Goal: Task Accomplishment & Management: Contribute content

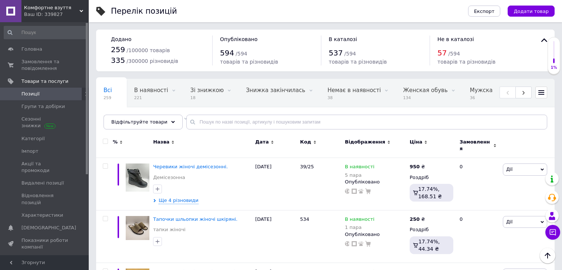
scroll to position [43, 0]
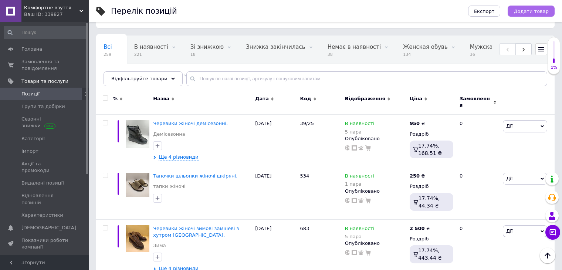
click at [531, 9] on span "Додати товар" at bounding box center [531, 12] width 35 height 6
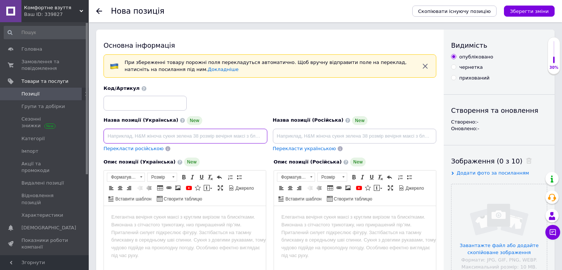
click at [149, 138] on input at bounding box center [186, 136] width 164 height 15
paste input "Черевики жіночі шкіряні демісезонні."
type input "Черевики жіночі шкіряні демісезонні."
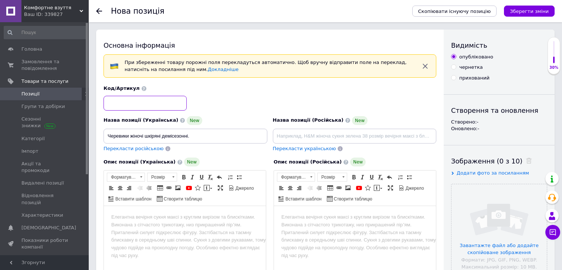
click at [143, 102] on input at bounding box center [145, 103] width 83 height 15
type input "102"
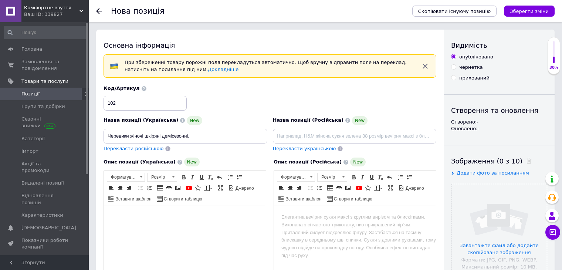
click at [138, 225] on html at bounding box center [185, 217] width 162 height 23
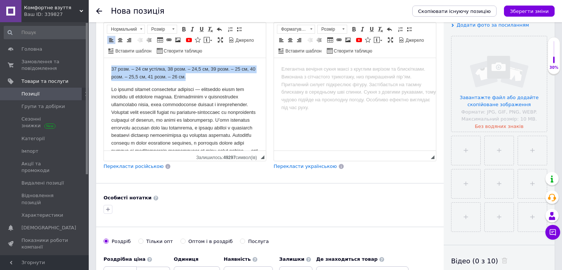
drag, startPoint x: 109, startPoint y: 67, endPoint x: 241, endPoint y: 74, distance: 132.2
click at [241, 74] on html "37 розм. – 24 см устілка, 38 розм. – 24,5 см, 39 розм. – 25 см, 40 розм. – 25,5…" at bounding box center [185, 120] width 162 height 124
click at [184, 30] on span at bounding box center [184, 29] width 6 height 6
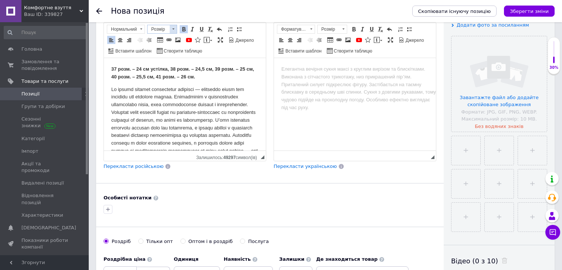
click at [171, 27] on span at bounding box center [173, 29] width 7 height 8
click at [154, 70] on span "16" at bounding box center [152, 72] width 7 height 6
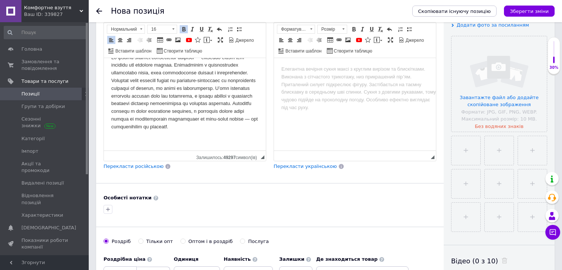
scroll to position [0, 0]
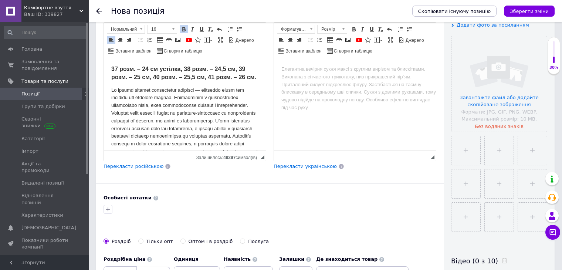
click at [238, 82] on p "37 розм. – 24 см устілка, 38 розм. – 24,5 см, 39 розм. – 25 см, 40 розм. – 25,5…" at bounding box center [184, 73] width 147 height 16
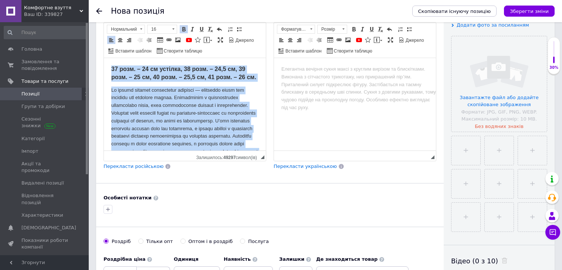
scroll to position [48, 0]
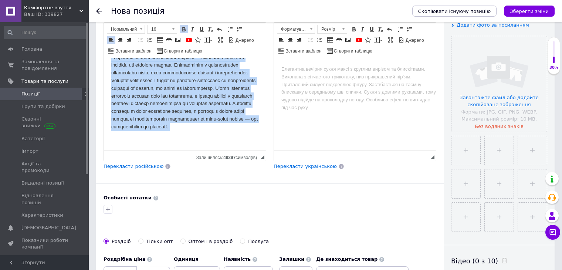
drag, startPoint x: 108, startPoint y: 67, endPoint x: 250, endPoint y: 146, distance: 162.2
click at [250, 146] on html "37 розм. – 24 см устілка, 38 розм. – 24,5 см, 39 розм. – 25 см, 40 розм. – 25,5…" at bounding box center [185, 88] width 162 height 125
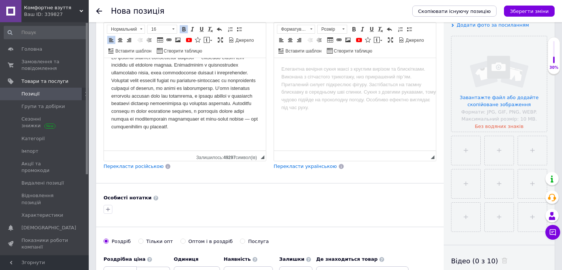
copy strong "37 розм. – 24 см устілка, 38 розм. – 24,5 см, 39 розм. – 25 см, 40 розм. – 25,5…"
click at [298, 71] on body "Редактор, 726B5FF3-335A-42A1-9A51-C3D65D62425E" at bounding box center [354, 69] width 147 height 8
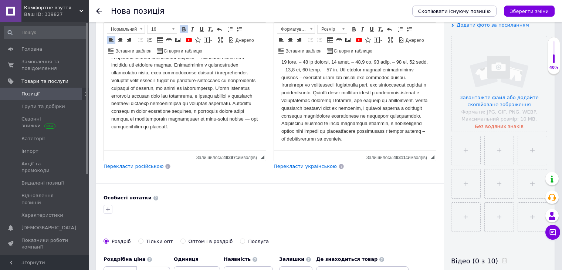
click at [362, 62] on body "Редактор, 726B5FF3-335A-42A1-9A51-C3D65D62425E" at bounding box center [354, 100] width 147 height 85
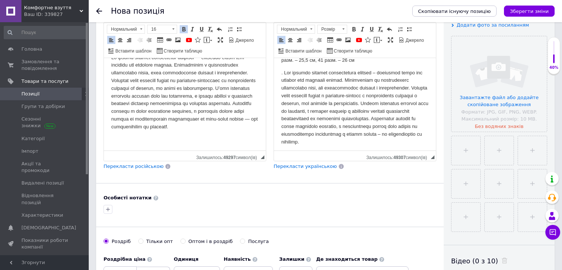
scroll to position [0, 0]
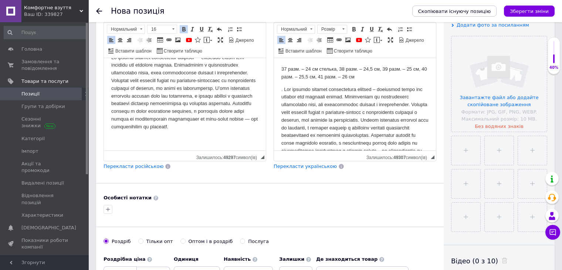
click at [282, 92] on p "Редактор, 726B5FF3-335A-42A1-9A51-C3D65D62425E" at bounding box center [354, 124] width 147 height 77
drag, startPoint x: 279, startPoint y: 68, endPoint x: 742, endPoint y: 136, distance: 467.9
click at [436, 79] on html "37 разм. – 24 см стелька, 38 разм. – 24,5 см, 39 разм. – 25 см, 40 разм. – 25,5…" at bounding box center [355, 114] width 162 height 112
click at [352, 27] on span at bounding box center [354, 29] width 6 height 6
click at [343, 29] on span at bounding box center [343, 29] width 7 height 8
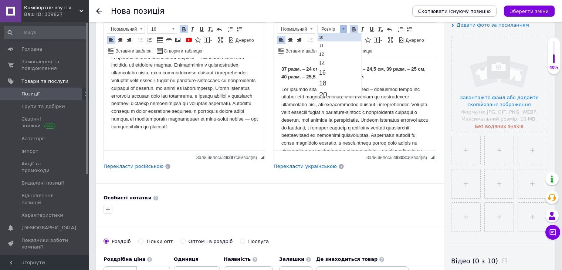
scroll to position [37, 0]
click at [341, 71] on link "16" at bounding box center [340, 72] width 44 height 10
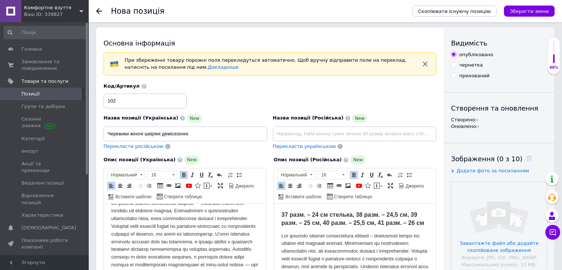
scroll to position [0, 0]
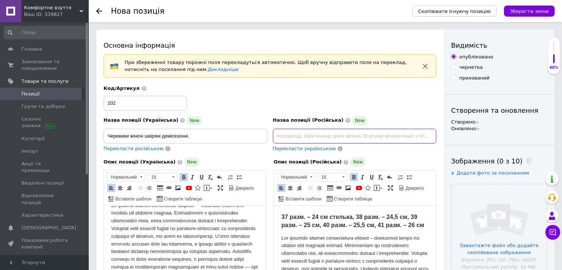
click at [335, 131] on input at bounding box center [355, 136] width 164 height 15
type input "Ботинки женские кожаные демисезонные."
click at [381, 106] on div "Код/Артикул 102" at bounding box center [270, 97] width 338 height 31
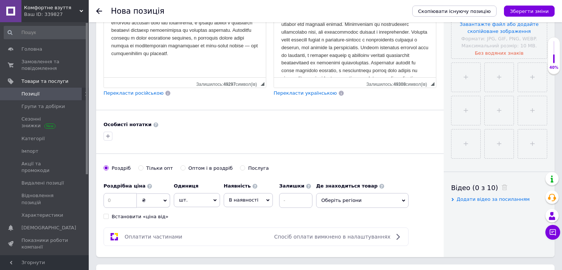
scroll to position [222, 0]
click at [119, 195] on input at bounding box center [120, 199] width 33 height 15
type input "2200"
click at [211, 199] on span "шт." at bounding box center [197, 199] width 46 height 14
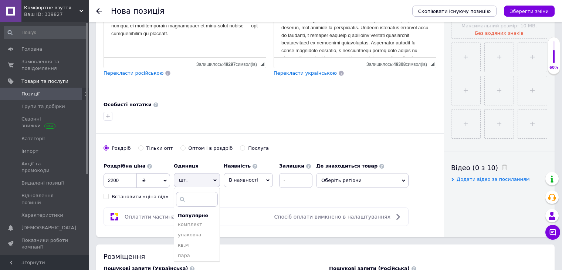
scroll to position [259, 0]
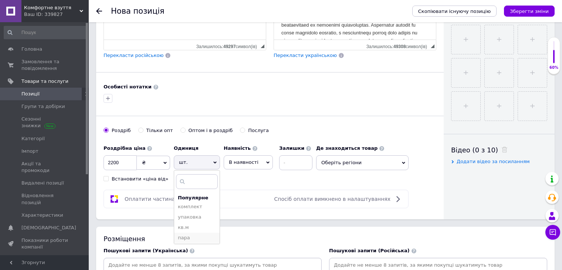
click at [187, 235] on li "пара" at bounding box center [196, 238] width 45 height 10
click at [287, 165] on input at bounding box center [295, 162] width 33 height 15
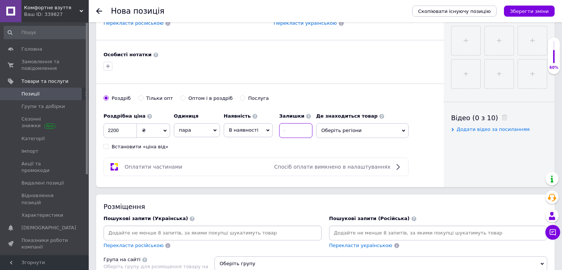
scroll to position [333, 0]
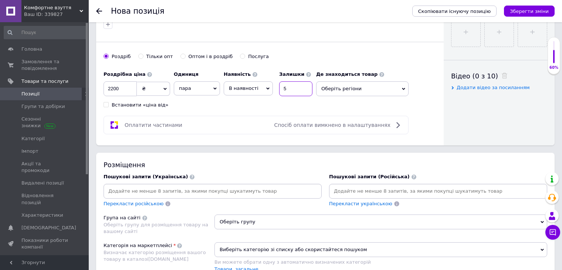
type input "5"
click at [403, 88] on icon at bounding box center [403, 89] width 3 height 2
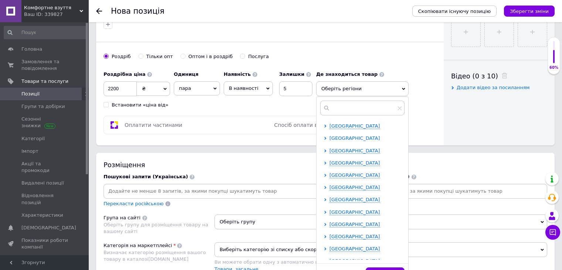
click at [358, 139] on span "[GEOGRAPHIC_DATA]" at bounding box center [354, 138] width 51 height 6
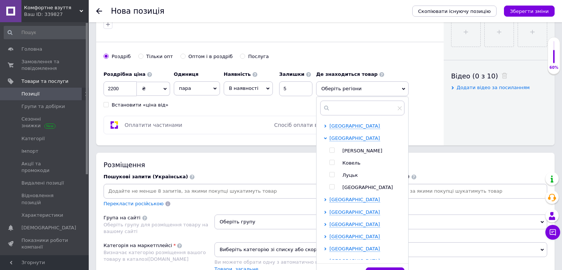
click at [330, 148] on input "checkbox" at bounding box center [331, 150] width 5 height 5
checkbox input "true"
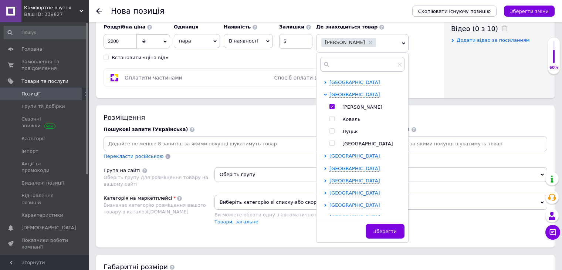
scroll to position [407, 0]
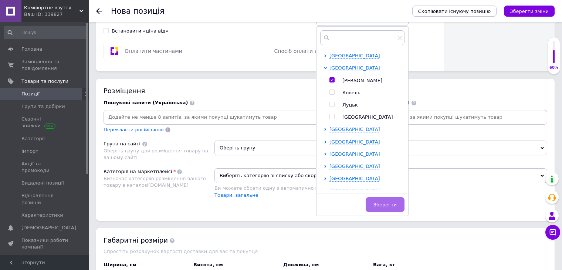
click at [393, 202] on span "Зберегти" at bounding box center [384, 205] width 23 height 6
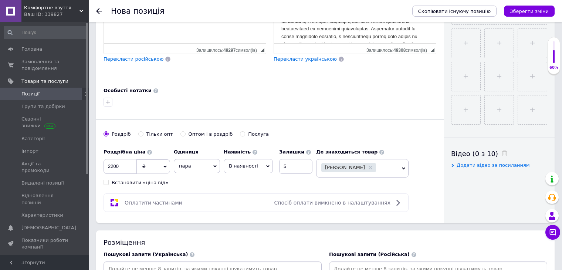
scroll to position [222, 0]
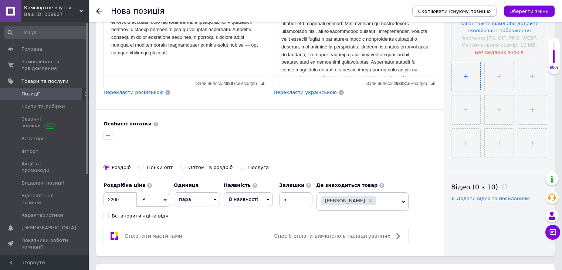
click at [465, 77] on input "file" at bounding box center [465, 76] width 29 height 29
type input "C:\fakepath\IMG_20251001_131323.jpg"
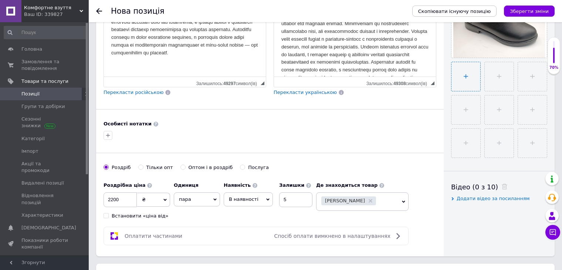
click at [461, 77] on input "file" at bounding box center [465, 76] width 29 height 29
type input "C:\fakepath\IMG_20251001_131256.jpg"
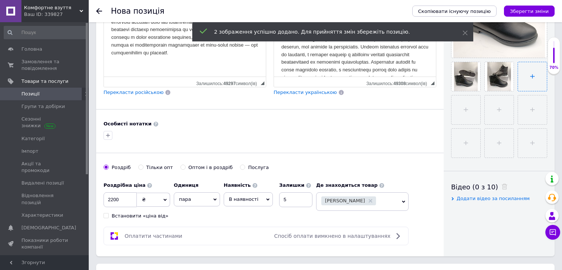
click at [531, 76] on input "file" at bounding box center [532, 76] width 29 height 29
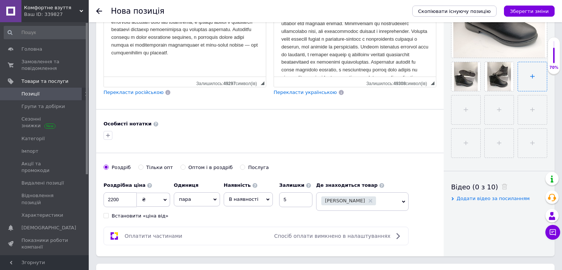
type input "C:\fakepath\IMG_20251001_131333.jpg"
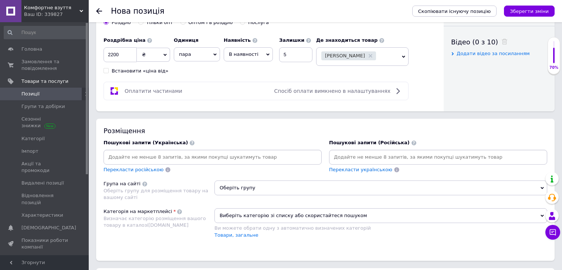
scroll to position [407, 0]
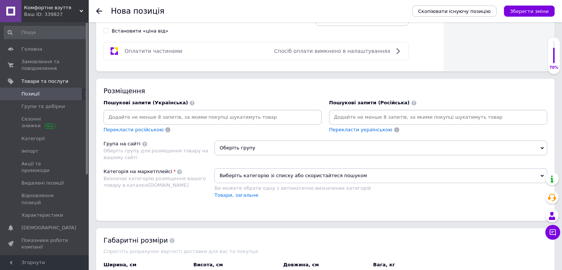
click at [357, 120] on input at bounding box center [438, 117] width 215 height 11
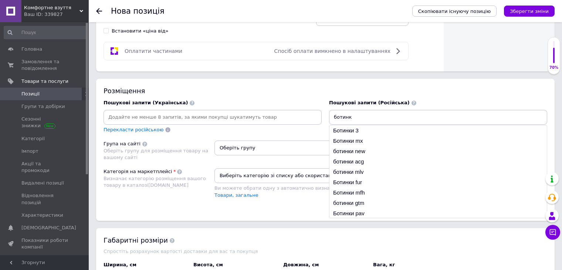
type input "ботинки"
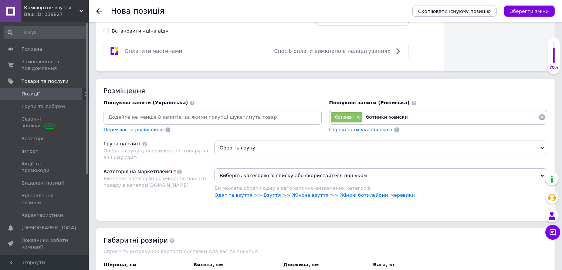
type input "ботинки женские"
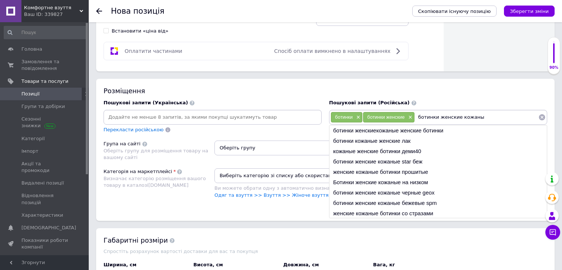
type input "ботинки женские кожаные"
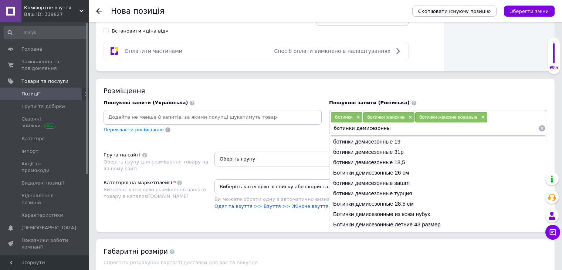
type input "ботинки демисезонные"
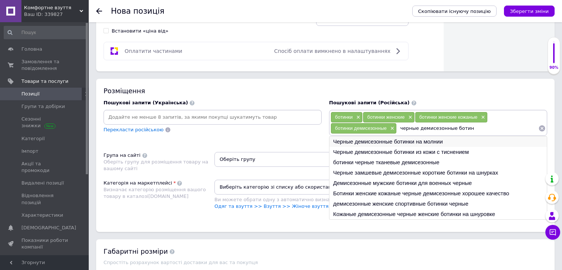
type input "черные демисезонные ботин"
click at [390, 141] on li "Черные демисезонные ботинки на молнии" at bounding box center [437, 141] width 217 height 10
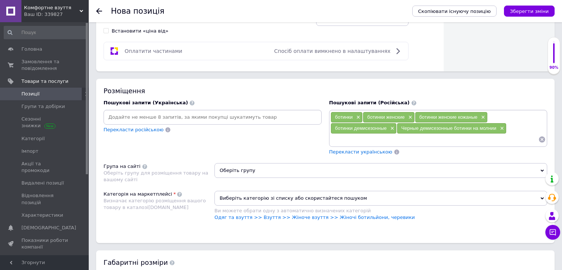
click at [390, 141] on input at bounding box center [435, 139] width 208 height 11
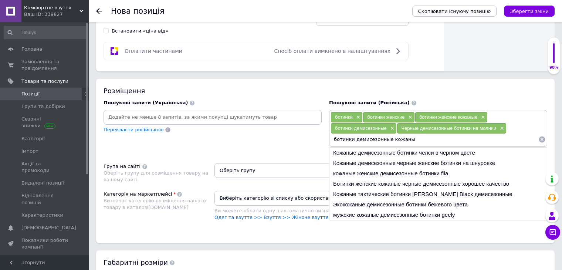
type input "ботинки демисезонные кожаные"
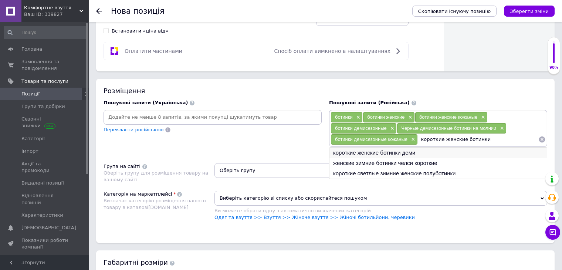
type input "короткие женские ботинки"
click at [389, 151] on li "короткие женские ботинки деми" at bounding box center [437, 153] width 217 height 10
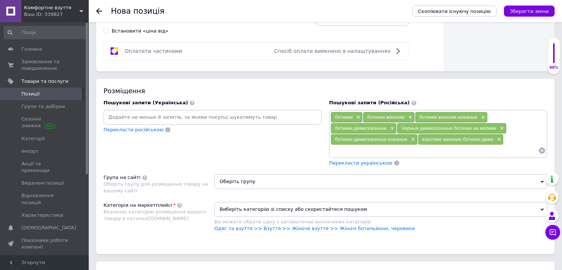
click at [398, 152] on input at bounding box center [435, 150] width 208 height 11
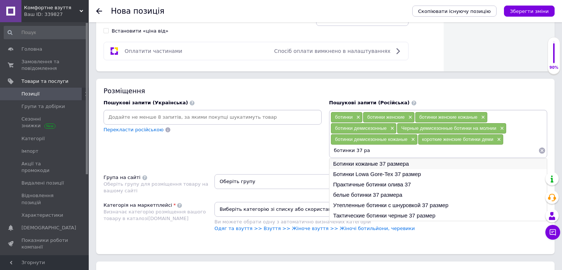
type input "ботинки 37 ра"
click at [380, 161] on li "Ботинки кожаные 37 размера" at bounding box center [437, 164] width 217 height 10
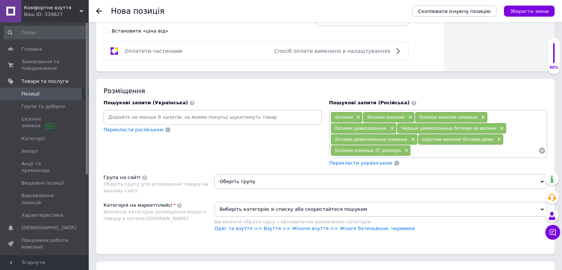
click at [446, 149] on input at bounding box center [475, 150] width 128 height 11
type input "ботинки 38 разм"
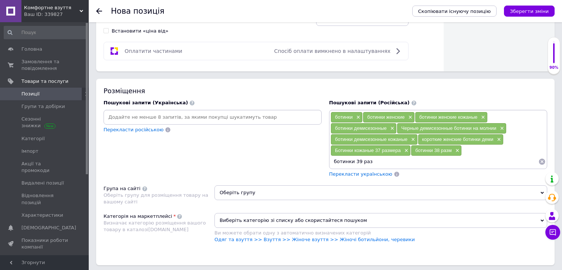
type input "ботинки 39 разм"
type input "ботинки 40 разм"
type input "ботинки 41 разм"
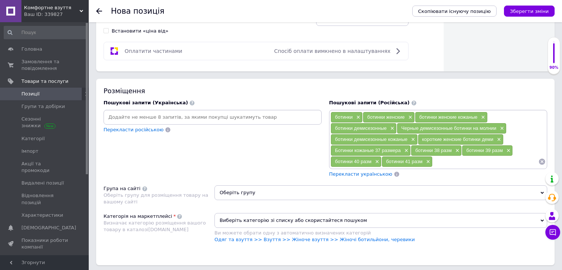
click at [189, 112] on input at bounding box center [212, 117] width 215 height 11
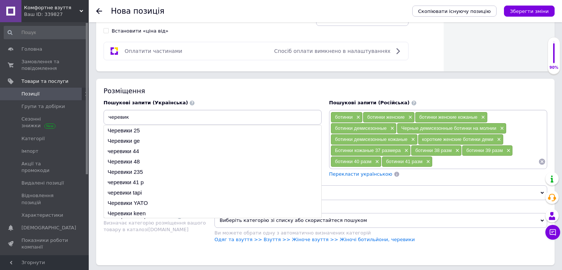
type input "черевики"
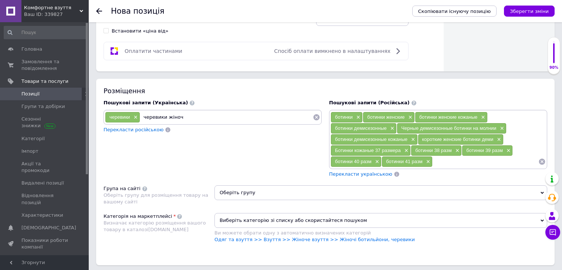
type input "черевики жіночі"
type input "черевики жіночі демісезонні"
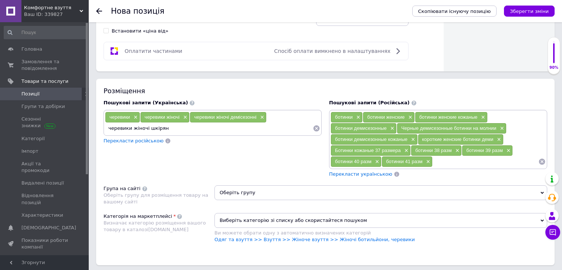
type input "черевики жіночі шкіряні"
type input "чорні жіночі черевики"
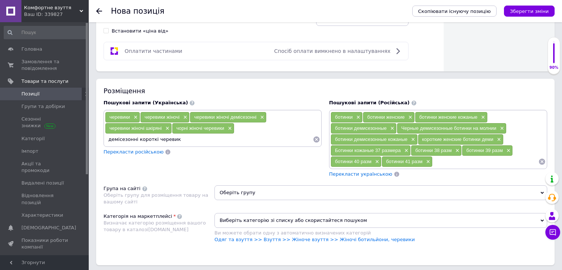
type input "демісезонні короткі черевики"
type input "черевики жіночі шкіряні демісезонні"
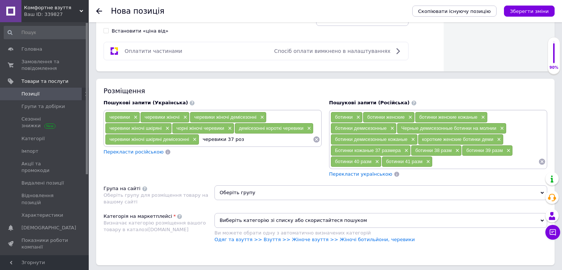
type input "черевики 37 розм"
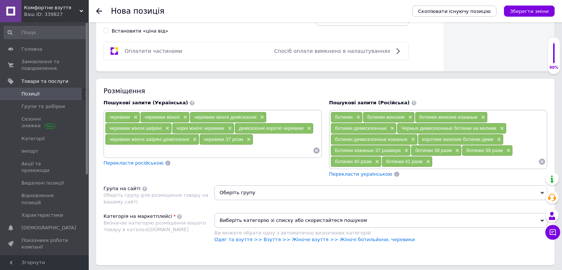
type input "с"
type input "черевики 38 розм"
type input "черевики 39 розм"
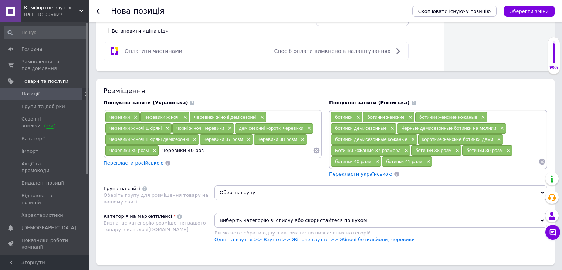
type input "черевики 40 розм"
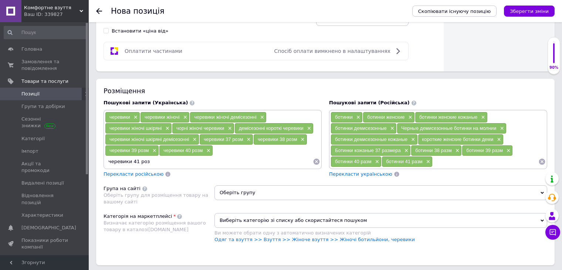
type input "черевики 41 розм"
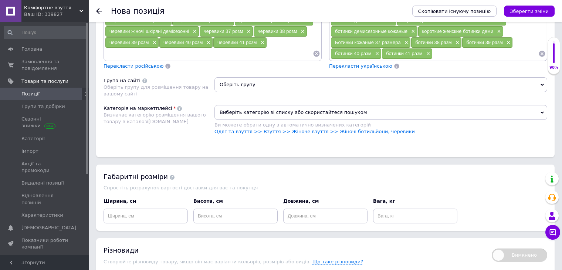
scroll to position [518, 0]
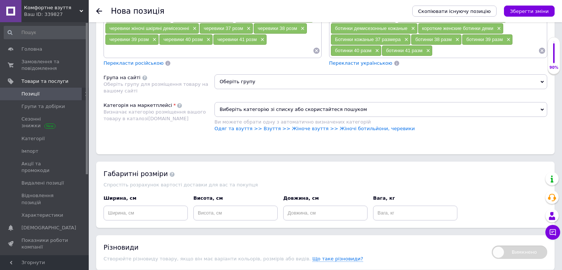
click at [545, 77] on span "Оберіть групу" at bounding box center [380, 81] width 333 height 15
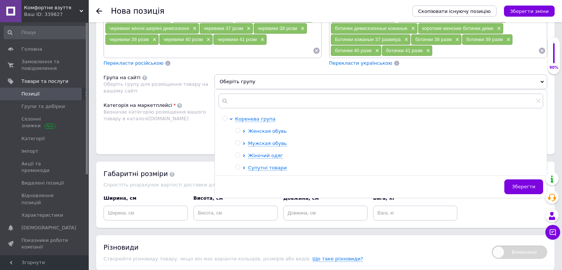
click at [268, 128] on span "Женская обувь" at bounding box center [267, 131] width 38 height 6
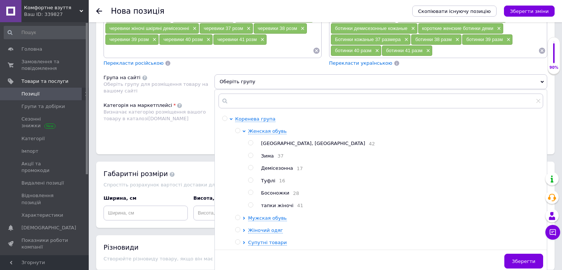
click at [248, 166] on input "radio" at bounding box center [250, 167] width 5 height 5
radio input "true"
click at [529, 262] on span "Зберегти" at bounding box center [523, 261] width 23 height 6
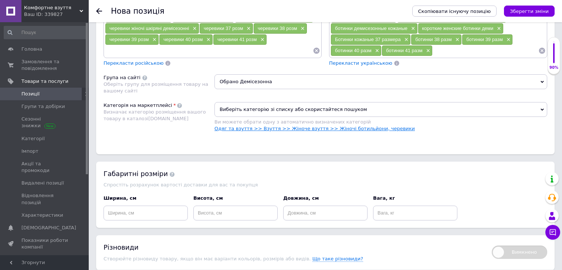
click at [354, 126] on link "Одяг та взуття >> Взуття >> Жіноче взуття >> Жіночі ботильйони, черевики" at bounding box center [314, 129] width 200 height 6
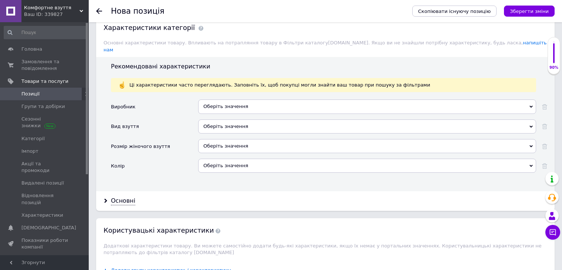
scroll to position [665, 0]
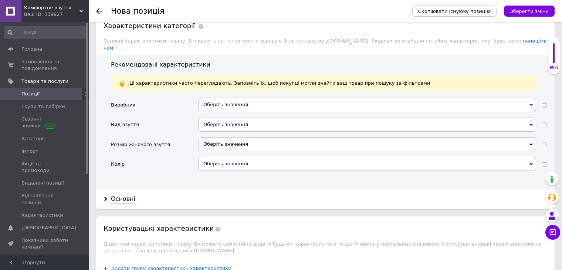
click at [304, 98] on div "Оберіть значення" at bounding box center [367, 105] width 338 height 14
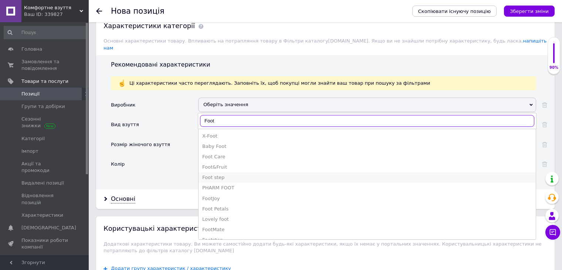
type input "Foot"
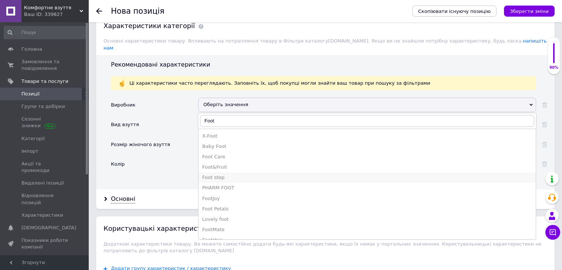
click at [212, 174] on div "Foot step" at bounding box center [367, 177] width 330 height 7
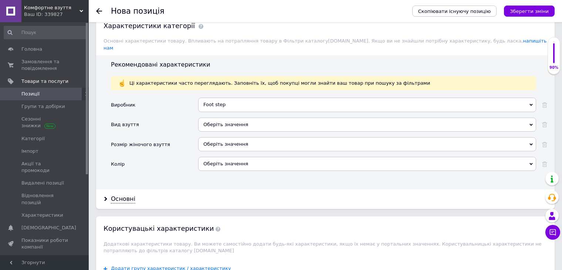
click at [303, 118] on div "Оберіть значення" at bounding box center [367, 125] width 338 height 14
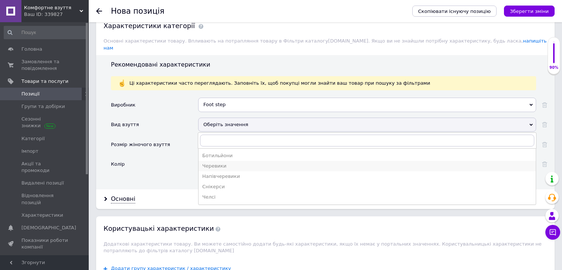
click at [217, 163] on div "Черевики" at bounding box center [367, 166] width 330 height 7
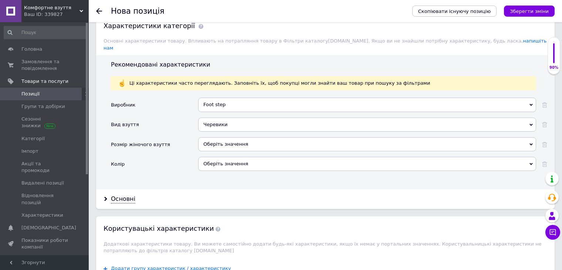
click at [217, 138] on div "Оберіть значення" at bounding box center [367, 144] width 338 height 14
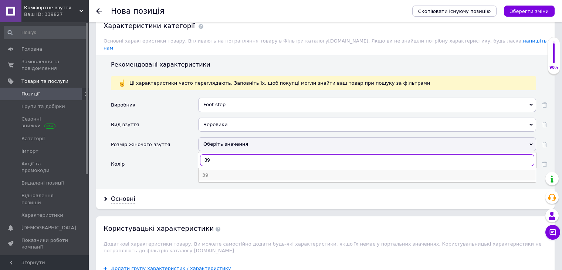
type input "39"
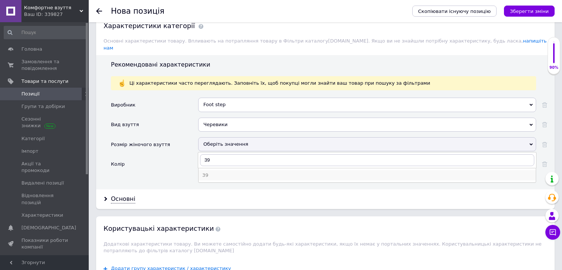
click at [204, 172] on div "39" at bounding box center [367, 175] width 330 height 7
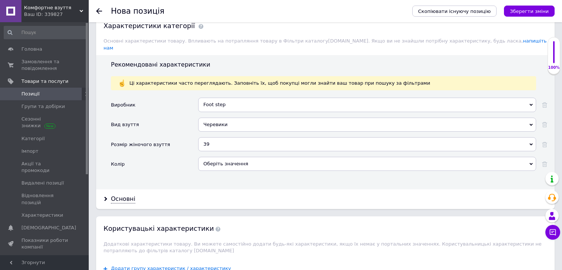
click at [232, 157] on div "Оберіть значення" at bounding box center [367, 164] width 338 height 14
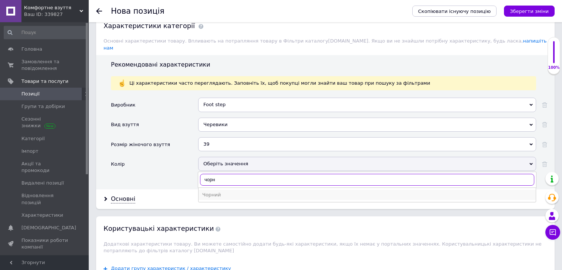
type input "чорн"
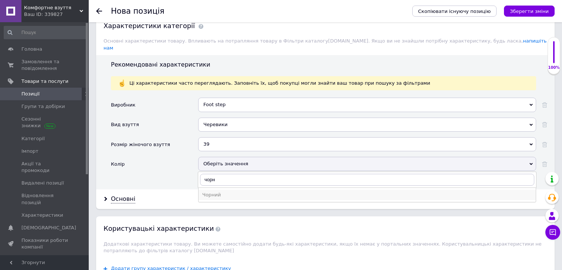
click at [211, 192] on div "Чорний" at bounding box center [367, 195] width 330 height 7
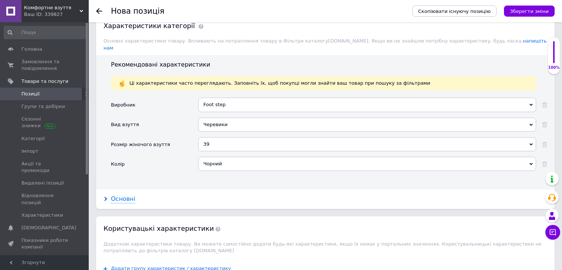
click at [126, 195] on div "Основні" at bounding box center [123, 199] width 24 height 9
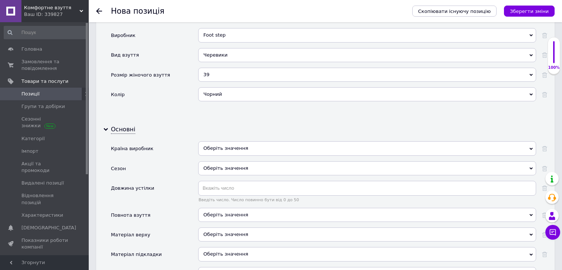
scroll to position [776, 0]
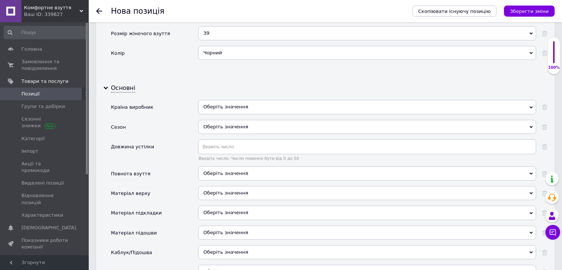
click at [271, 100] on div "Оберіть значення" at bounding box center [367, 107] width 338 height 14
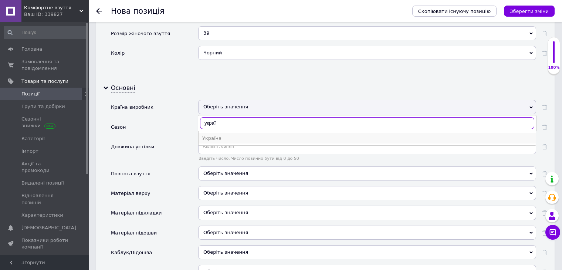
type input "украї"
click at [209, 135] on div "Україна" at bounding box center [367, 138] width 330 height 7
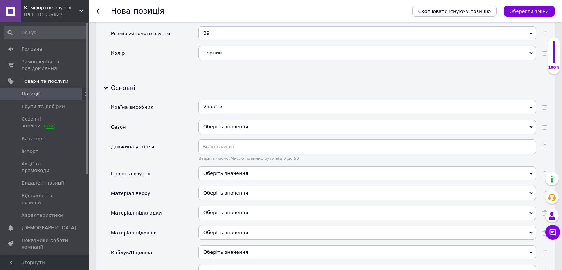
click at [216, 120] on div "Оберіть значення" at bounding box center [367, 127] width 338 height 14
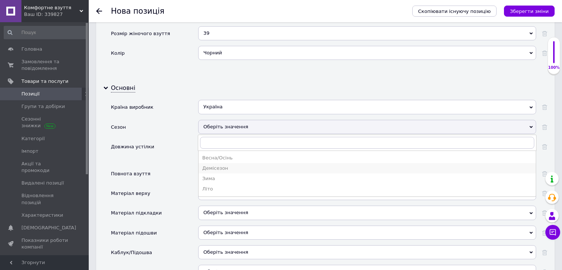
click at [218, 165] on div "Демісезон" at bounding box center [367, 168] width 330 height 7
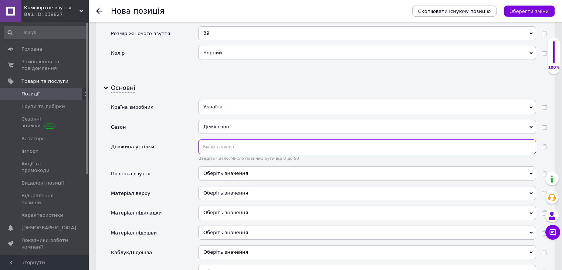
click at [227, 139] on input "text" at bounding box center [367, 146] width 338 height 15
type input "25"
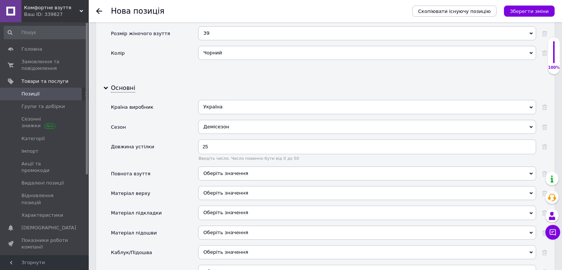
click at [216, 166] on div "Оберіть значення" at bounding box center [367, 173] width 338 height 14
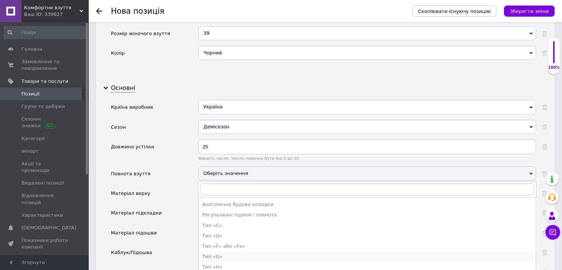
click at [209, 253] on div "Тип «G»" at bounding box center [367, 256] width 330 height 7
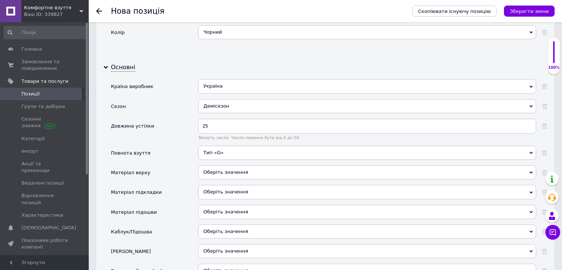
scroll to position [850, 0]
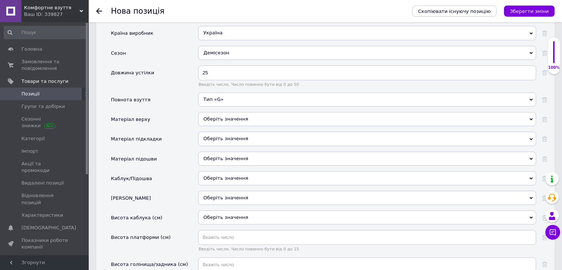
click at [211, 112] on div "Оберіть значення" at bounding box center [367, 119] width 338 height 14
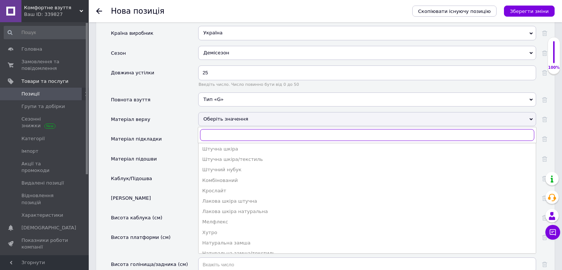
scroll to position [111, 0]
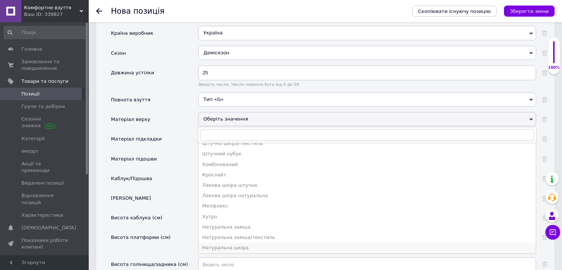
click at [228, 244] on div "Натуральна шкіра" at bounding box center [367, 247] width 330 height 7
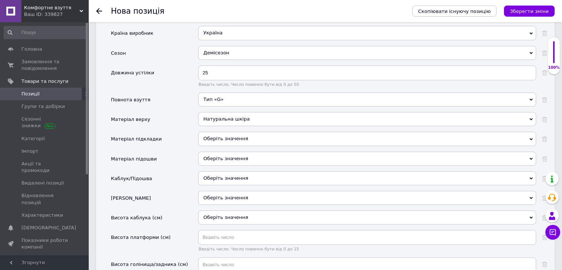
click at [253, 132] on div "Оберіть значення" at bounding box center [367, 139] width 338 height 14
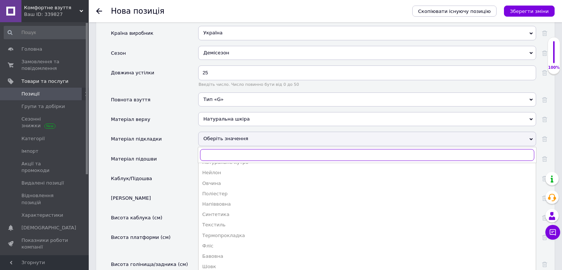
scroll to position [102, 0]
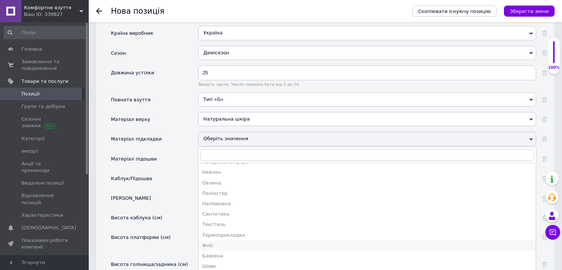
click at [205, 242] on div "Фліс" at bounding box center [367, 245] width 330 height 7
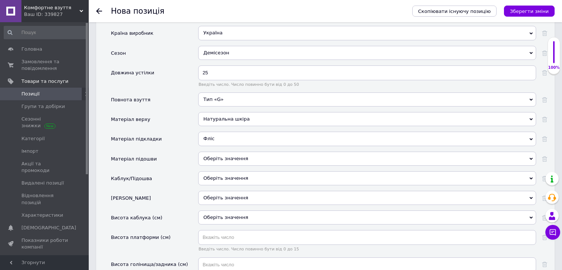
click at [218, 171] on div "Оберіть значення" at bounding box center [367, 178] width 338 height 14
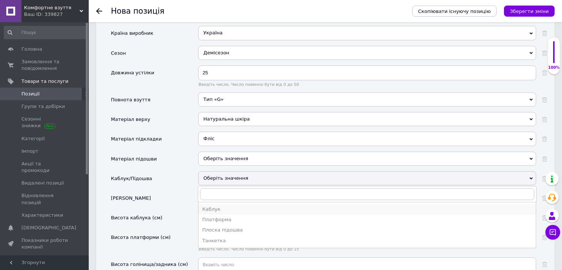
click at [213, 206] on div "Каблук" at bounding box center [367, 209] width 330 height 7
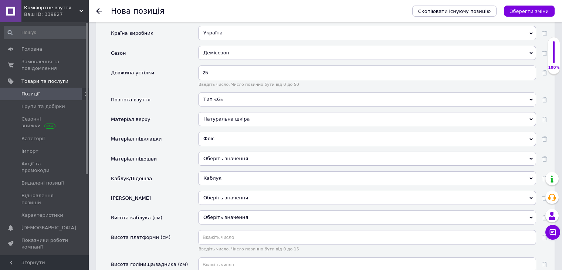
click at [253, 191] on div "Оберіть значення" at bounding box center [367, 198] width 338 height 14
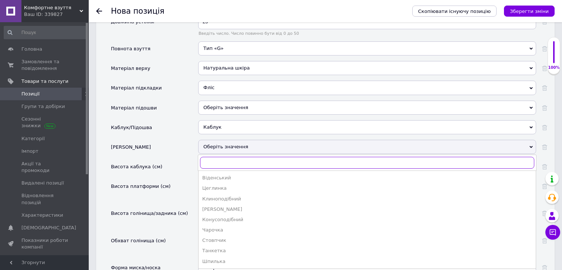
scroll to position [924, 0]
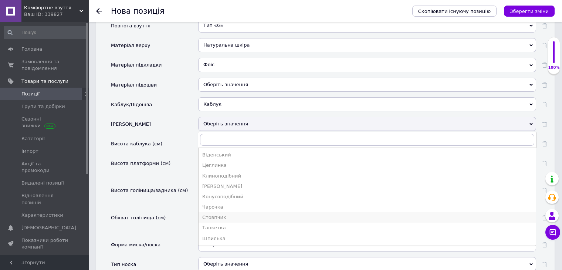
click at [214, 214] on div "Стовпчик" at bounding box center [367, 217] width 330 height 7
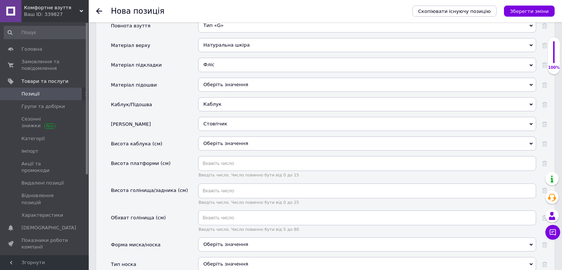
click at [238, 136] on div "Оберіть значення" at bounding box center [367, 143] width 338 height 14
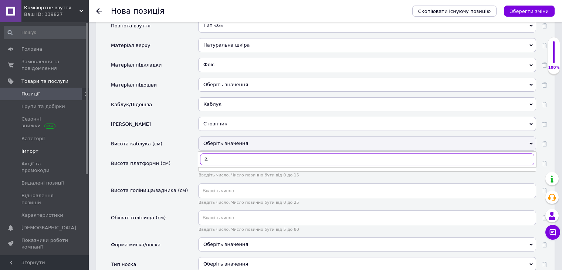
type input "2.5"
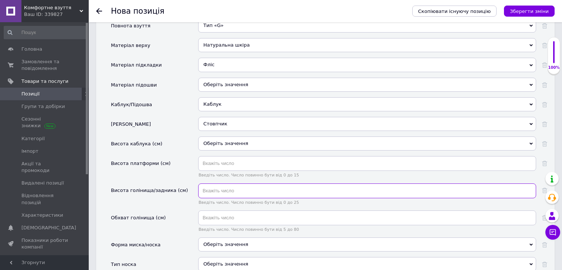
click at [226, 183] on input "text" at bounding box center [367, 190] width 338 height 15
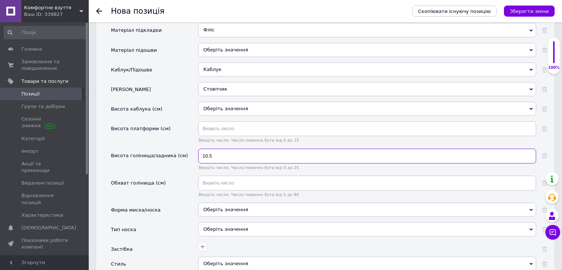
scroll to position [998, 0]
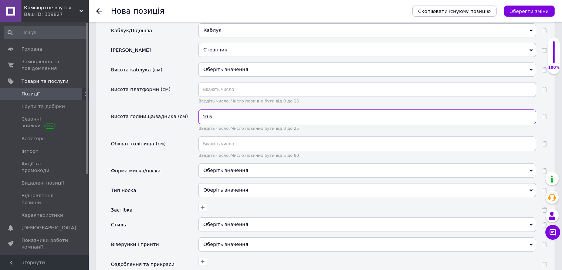
type input "10.5"
click at [216, 163] on div "Оберіть значення" at bounding box center [367, 170] width 338 height 14
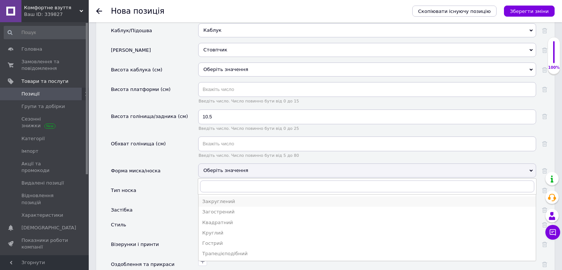
click at [216, 198] on div "Закруглений" at bounding box center [367, 201] width 330 height 7
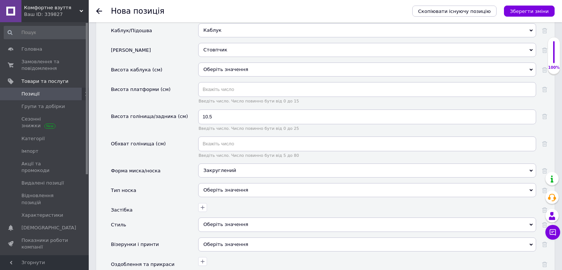
click at [210, 183] on div "Оберіть значення" at bounding box center [367, 190] width 338 height 14
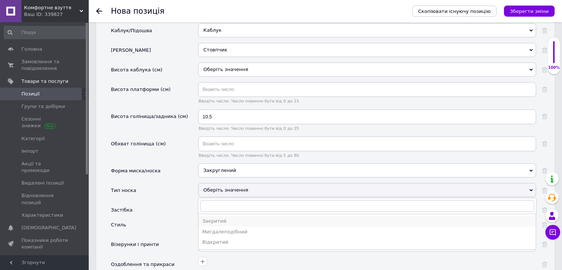
click at [212, 218] on div "Закритий" at bounding box center [367, 221] width 330 height 7
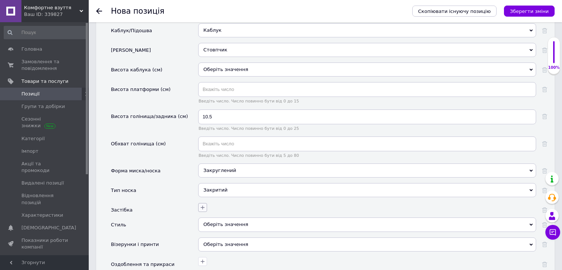
click at [201, 204] on icon "button" at bounding box center [203, 207] width 6 height 6
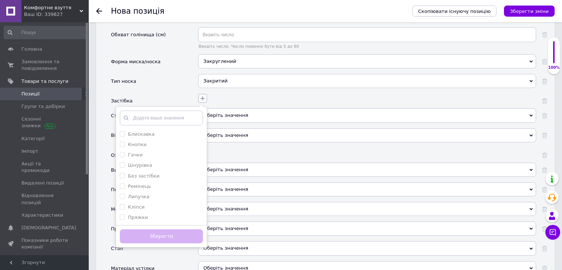
scroll to position [1109, 0]
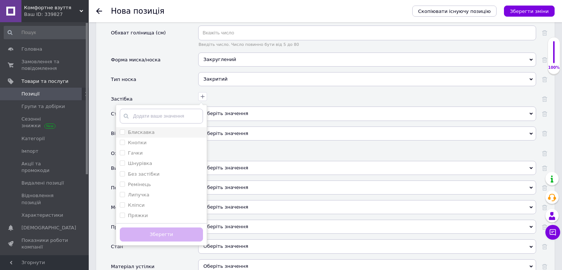
click at [120, 129] on input "Блискавка" at bounding box center [122, 131] width 5 height 5
checkbox input "true"
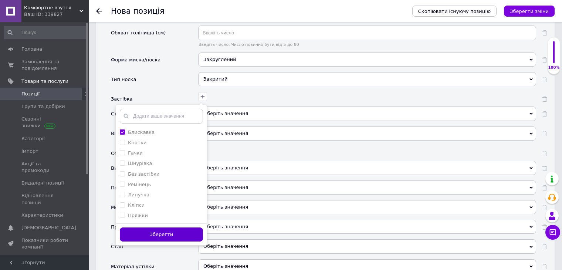
click at [161, 227] on button "Зберегти" at bounding box center [161, 234] width 83 height 14
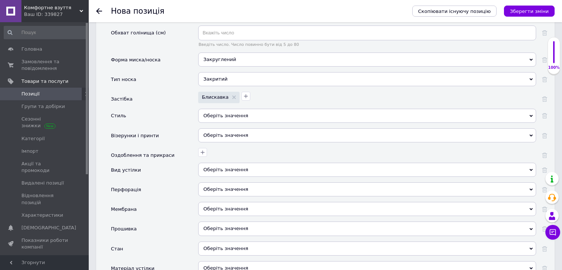
click at [238, 109] on div "Оберіть значення" at bounding box center [367, 116] width 338 height 14
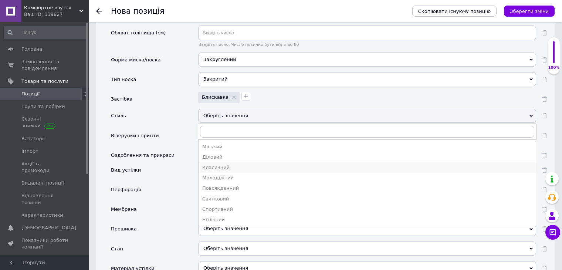
click at [218, 164] on div "Класичний" at bounding box center [367, 167] width 330 height 7
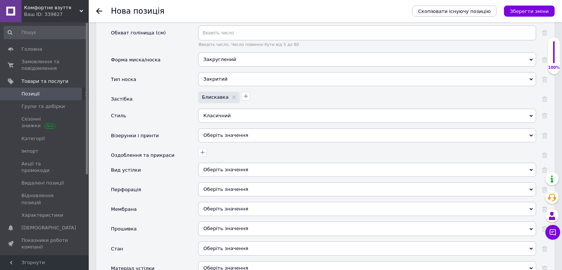
click at [224, 163] on div "Оберіть значення" at bounding box center [367, 170] width 338 height 14
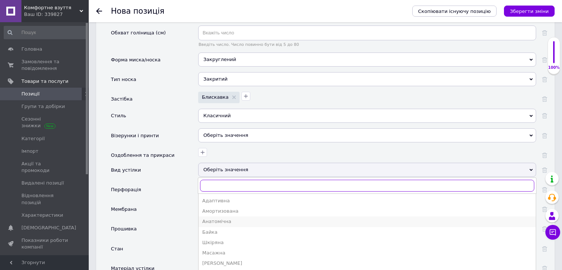
scroll to position [18, 0]
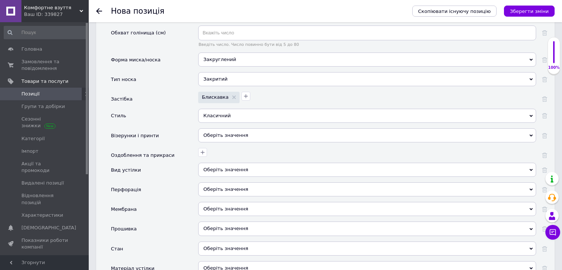
click at [171, 247] on div "Стан" at bounding box center [154, 251] width 87 height 20
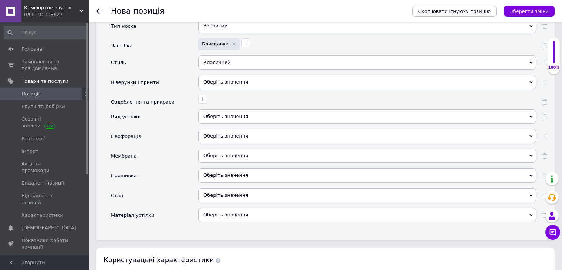
scroll to position [1183, 0]
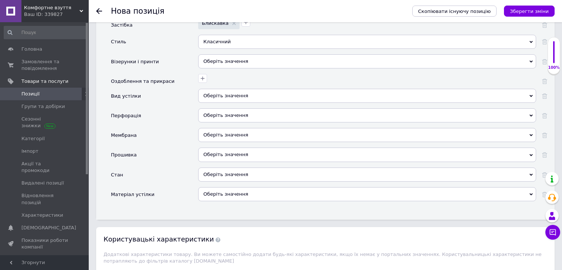
click at [230, 167] on div "Оберіть значення" at bounding box center [367, 174] width 338 height 14
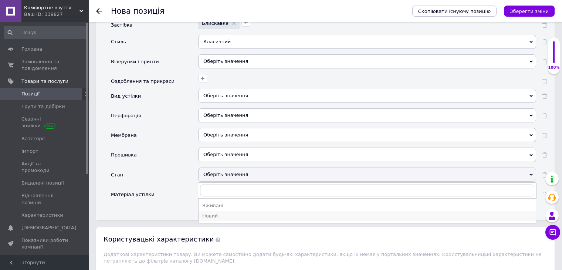
click at [211, 213] on div "Новий" at bounding box center [367, 216] width 330 height 7
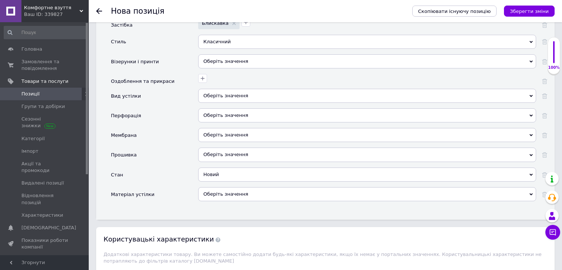
click at [218, 187] on div "Оберіть значення" at bounding box center [367, 194] width 338 height 14
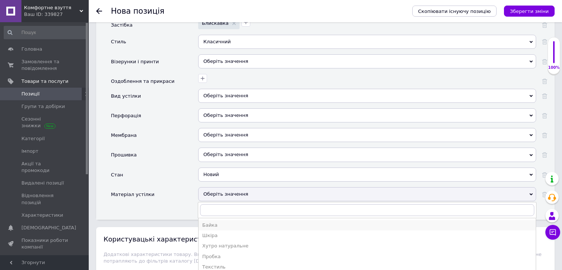
click at [210, 222] on div "Байка" at bounding box center [367, 225] width 330 height 7
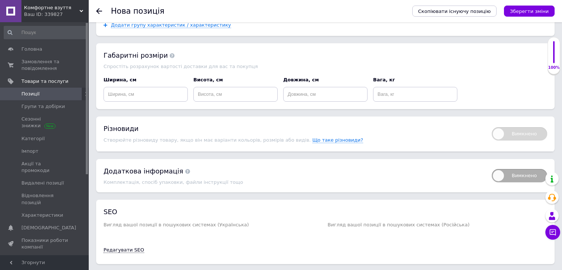
scroll to position [1449, 0]
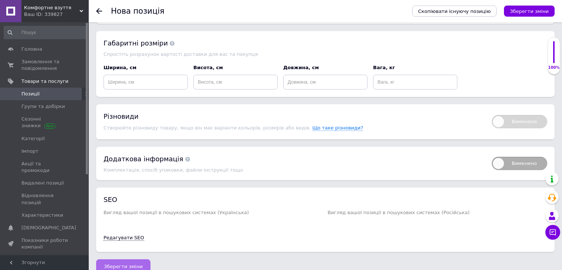
click at [136, 264] on span "Зберегти зміни" at bounding box center [123, 267] width 39 height 6
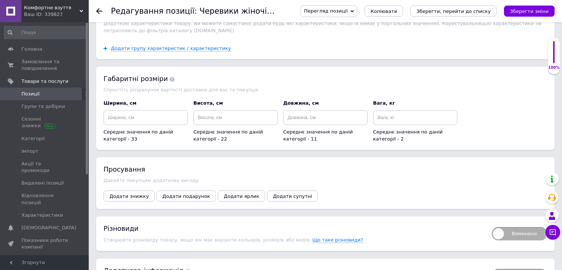
scroll to position [924, 0]
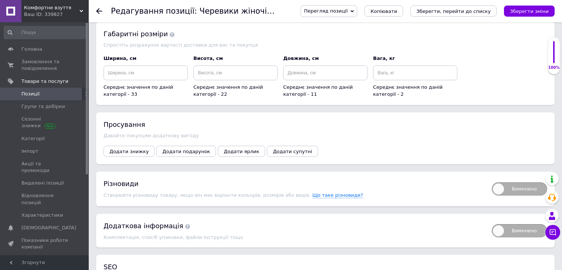
click at [517, 182] on span "Вимкнено" at bounding box center [519, 188] width 55 height 13
click at [492, 178] on input "Вимкнено" at bounding box center [489, 179] width 5 height 5
checkbox input "true"
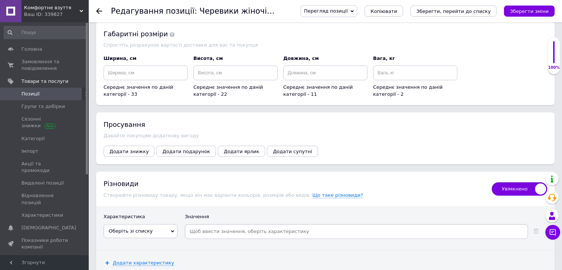
click at [177, 224] on span "Оберіть зі списку" at bounding box center [141, 231] width 74 height 14
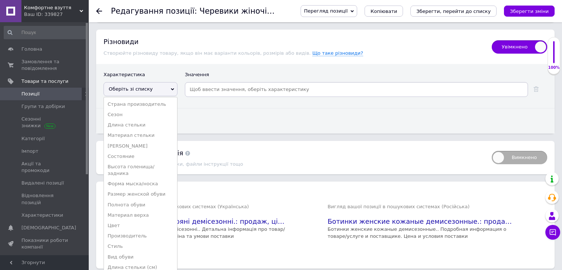
scroll to position [1072, 0]
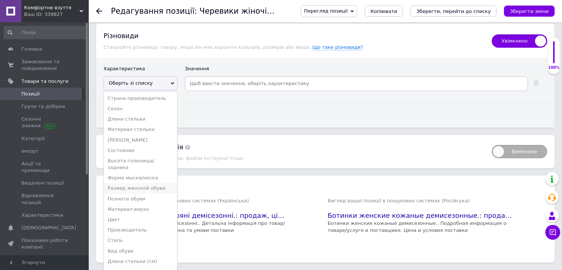
click at [140, 183] on li "Размер женской обуви" at bounding box center [140, 188] width 73 height 10
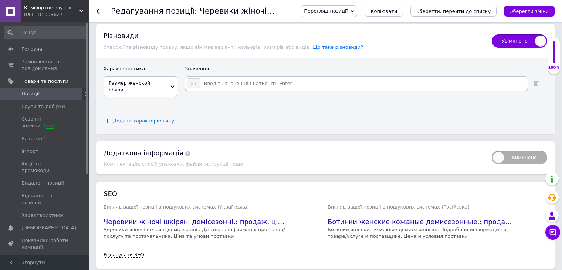
click at [221, 78] on input at bounding box center [363, 83] width 326 height 11
type input "37"
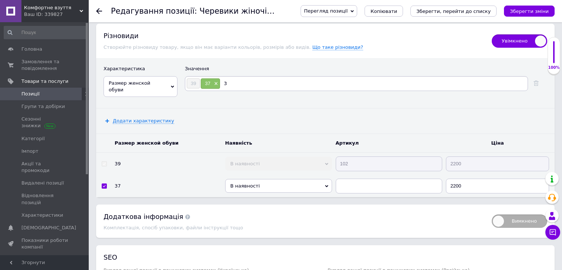
type input "38"
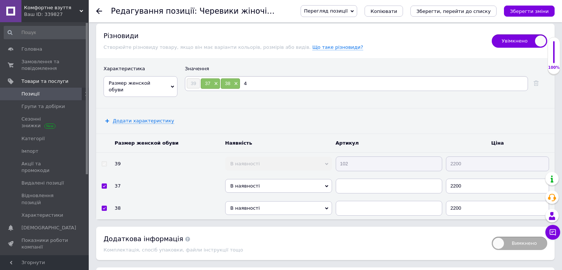
type input "40"
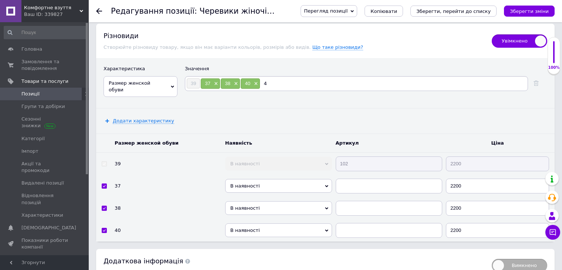
type input "41"
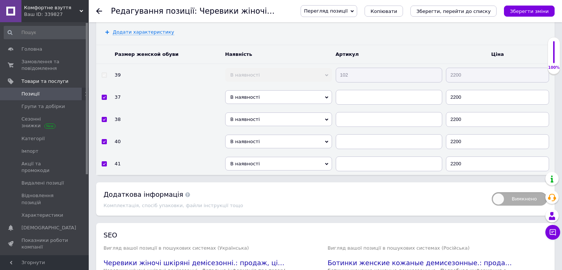
scroll to position [1216, 0]
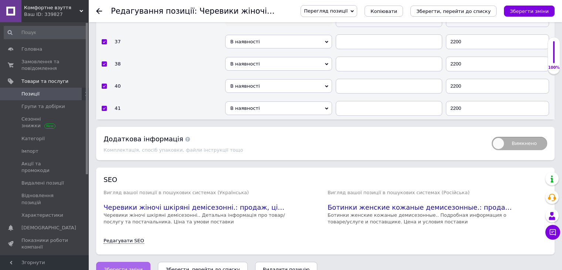
click at [130, 267] on span "Зберегти зміни" at bounding box center [123, 270] width 39 height 6
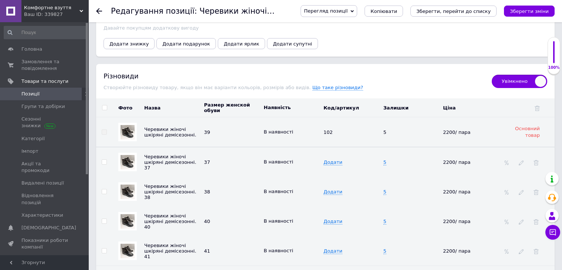
scroll to position [1026, 0]
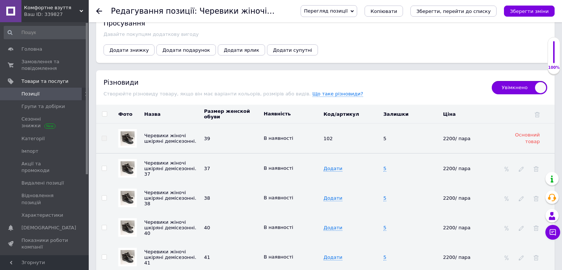
click at [389, 161] on td "5" at bounding box center [412, 168] width 60 height 30
type input "1"
click at [384, 195] on span "5" at bounding box center [384, 198] width 3 height 6
type input "1"
click at [383, 225] on span "5" at bounding box center [384, 228] width 3 height 6
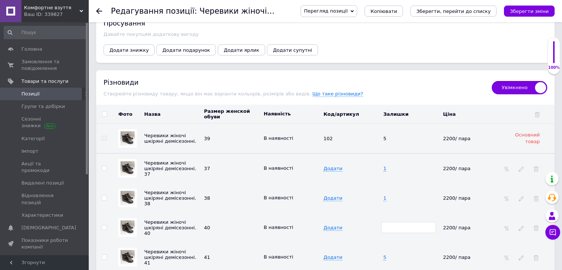
type input "1"
click at [386, 250] on td "5" at bounding box center [412, 257] width 60 height 30
type input "1"
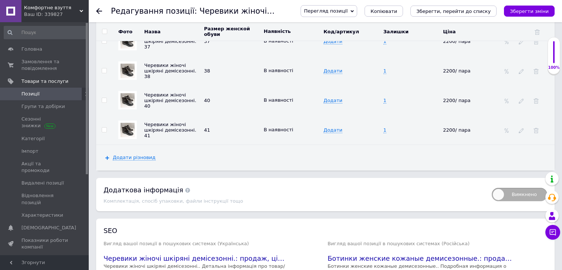
scroll to position [1210, 0]
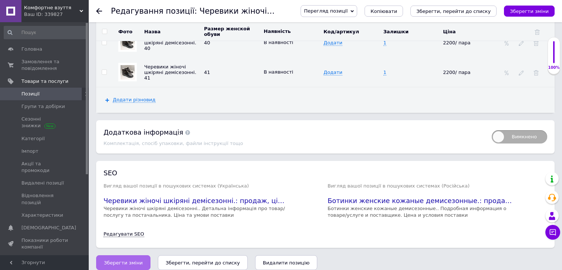
click at [132, 260] on span "Зберегти зміни" at bounding box center [123, 263] width 39 height 6
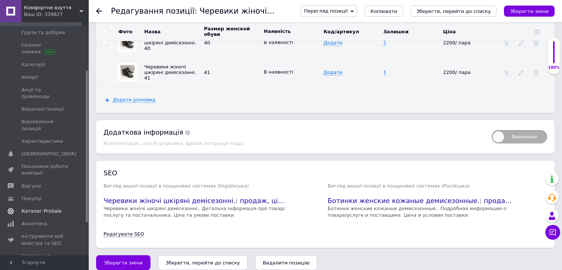
click at [41, 208] on span "Каталог ProSale" at bounding box center [41, 211] width 40 height 7
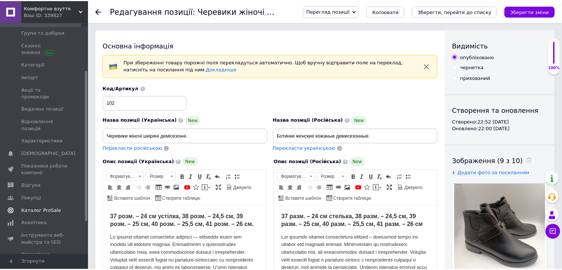
scroll to position [36, 0]
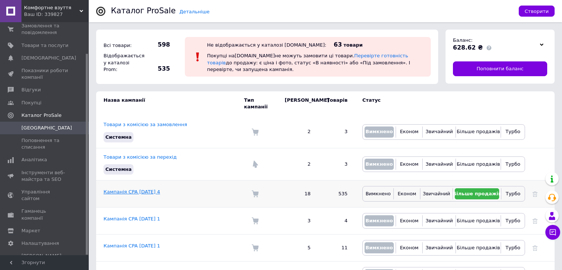
click at [127, 189] on link "Кампанія CPA [DATE] 4" at bounding box center [132, 192] width 57 height 6
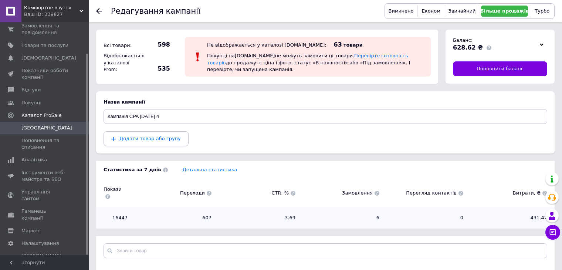
click at [167, 136] on span "Додати товар або групу" at bounding box center [149, 139] width 61 height 6
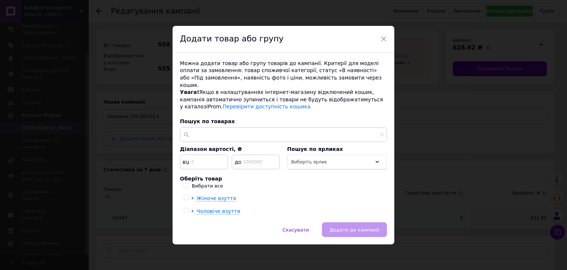
click at [185, 183] on input "Вибрати все" at bounding box center [186, 185] width 5 height 5
checkbox input "true"
click at [349, 222] on button "Додати до кампанії" at bounding box center [354, 229] width 65 height 15
